Goal: Task Accomplishment & Management: Manage account settings

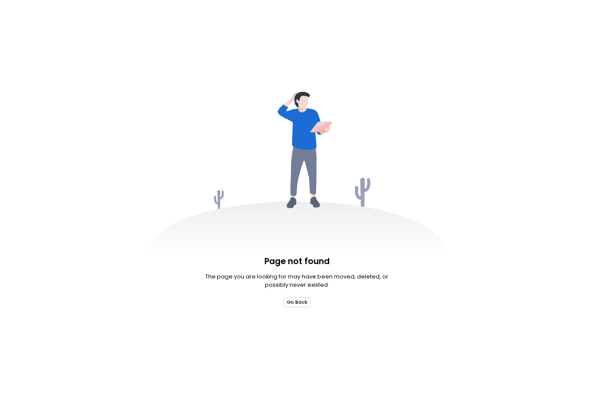
click at [303, 306] on button "Go Back" at bounding box center [296, 302] width 27 height 10
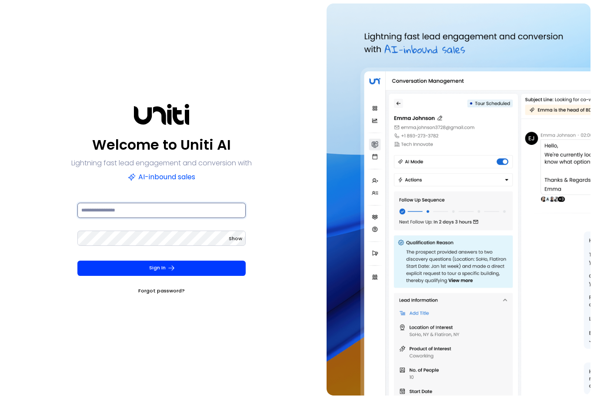
click at [206, 218] on input at bounding box center [161, 210] width 168 height 15
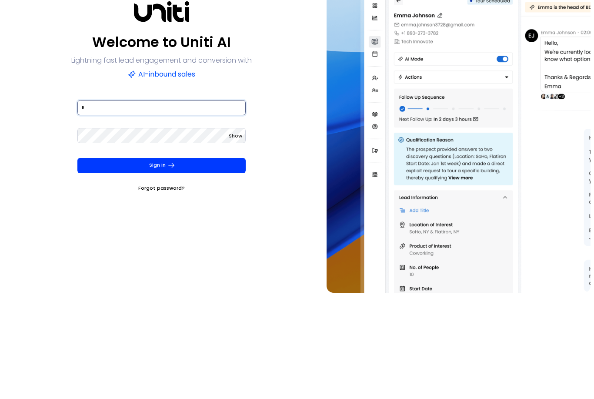
type input "**********"
click at [161, 260] on button "Sign In" at bounding box center [161, 267] width 168 height 15
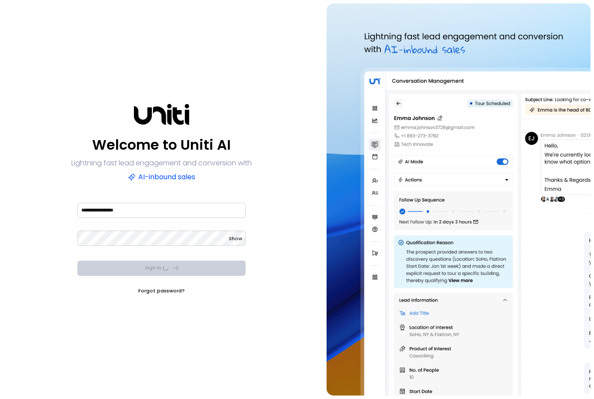
click at [224, 260] on div "Sign In Forgot password?" at bounding box center [161, 277] width 168 height 34
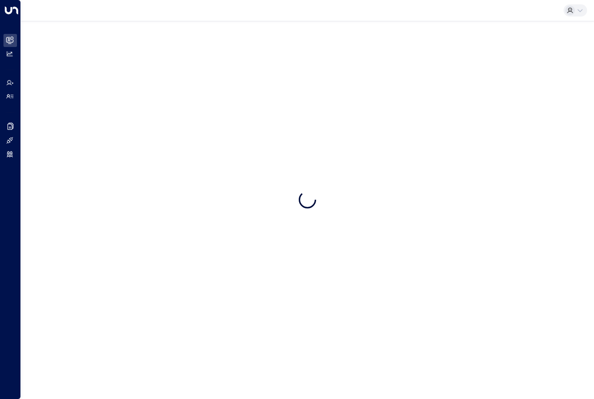
scroll to position [23, 0]
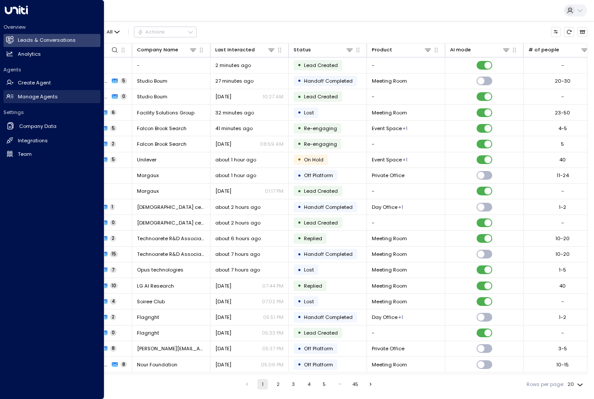
click at [10, 100] on link "Manage Agents Manage Agents" at bounding box center [51, 96] width 97 height 13
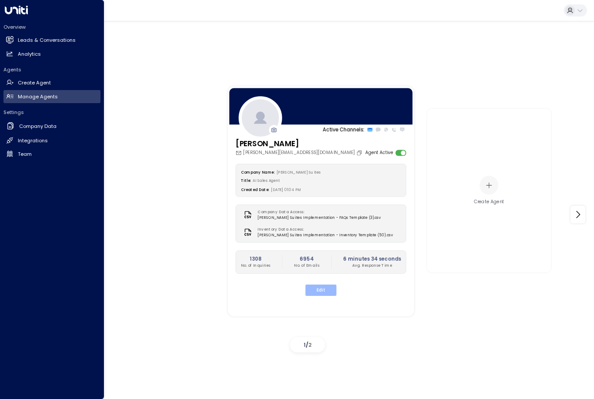
click at [311, 284] on button "Edit" at bounding box center [320, 289] width 31 height 11
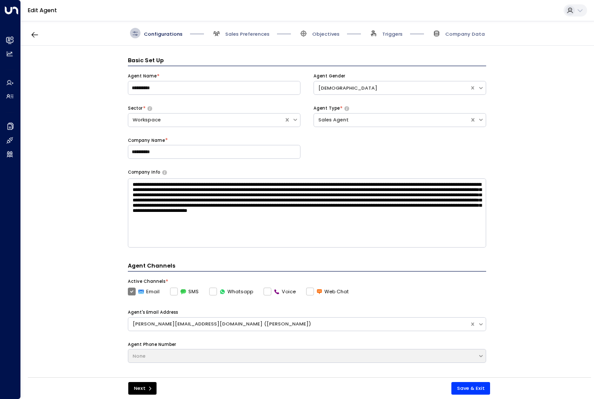
scroll to position [10, 0]
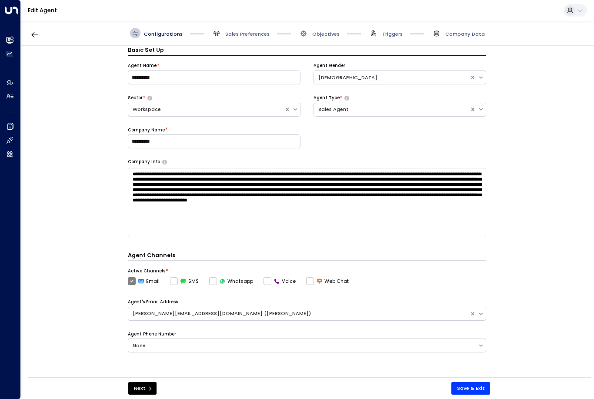
click at [239, 32] on div "Configurations Sales Preferences Objectives Triggers Company Data" at bounding box center [307, 33] width 573 height 25
click at [240, 30] on span "Sales Preferences" at bounding box center [247, 33] width 44 height 7
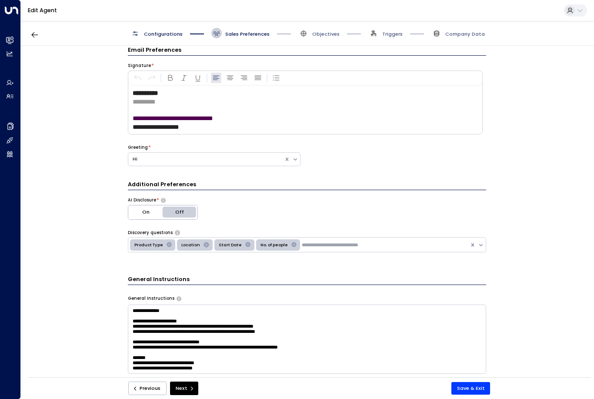
click at [240, 28] on span "Sales Preferences" at bounding box center [240, 33] width 58 height 10
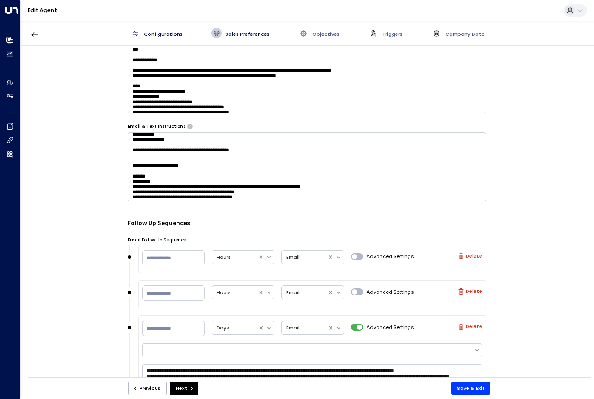
scroll to position [469, 0]
click at [306, 158] on textarea at bounding box center [307, 166] width 358 height 69
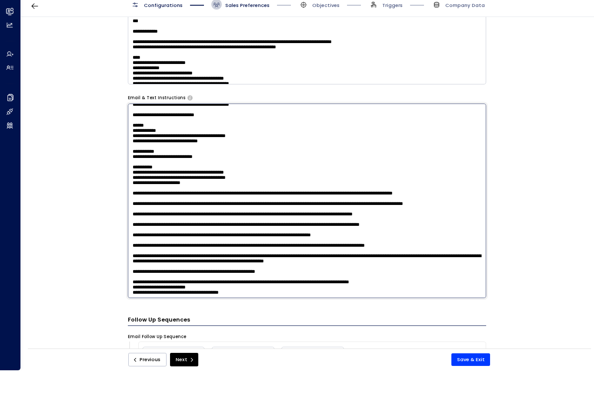
scroll to position [809, 0]
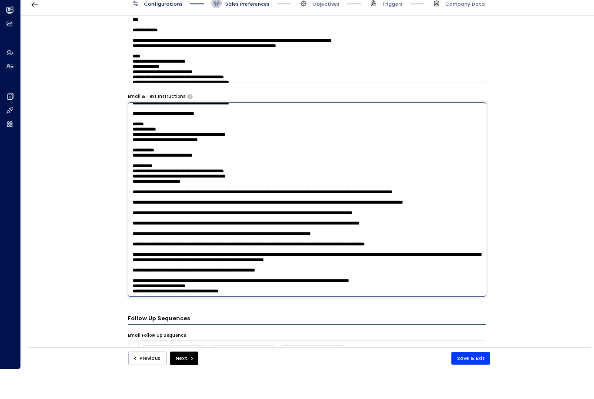
click at [291, 204] on textarea at bounding box center [307, 229] width 358 height 194
click at [227, 202] on textarea at bounding box center [307, 229] width 358 height 194
click at [302, 186] on textarea at bounding box center [307, 229] width 358 height 194
click at [449, 218] on textarea at bounding box center [307, 229] width 358 height 194
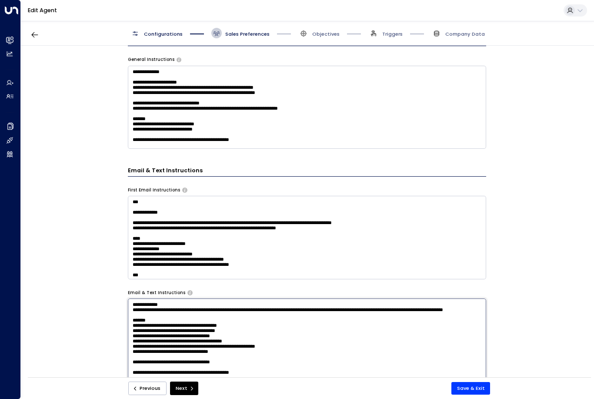
scroll to position [249, 0]
click at [320, 100] on textarea "**********" at bounding box center [307, 107] width 358 height 83
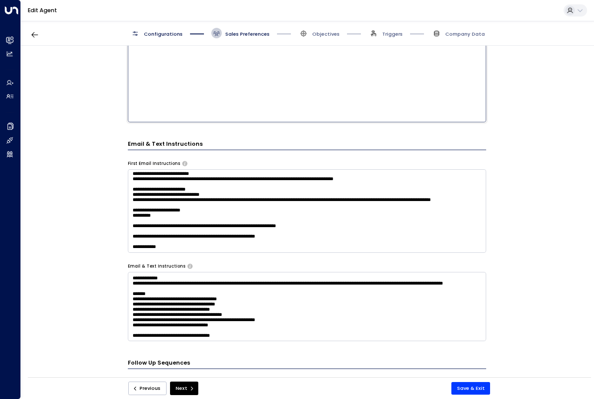
scroll to position [1091, 0]
